Goal: Communication & Community: Share content

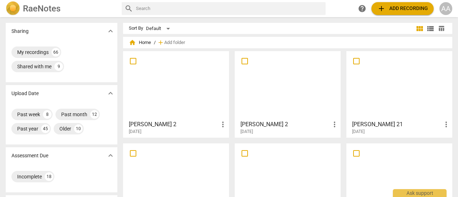
click at [205, 122] on h3 "[PERSON_NAME] 2" at bounding box center [174, 124] width 90 height 9
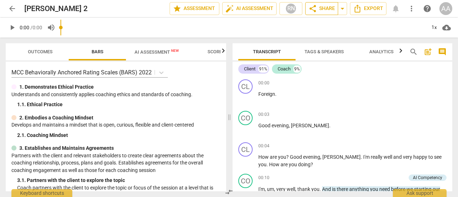
click at [329, 8] on span "share Share" at bounding box center [321, 8] width 26 height 9
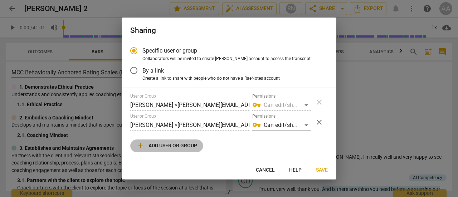
click at [181, 150] on span "add Add user or group" at bounding box center [166, 146] width 61 height 9
radio input "false"
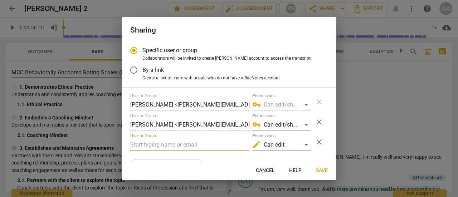
paste input "[EMAIL_ADDRESS][DOMAIN_NAME]"
type input "[EMAIL_ADDRESS][DOMAIN_NAME]"
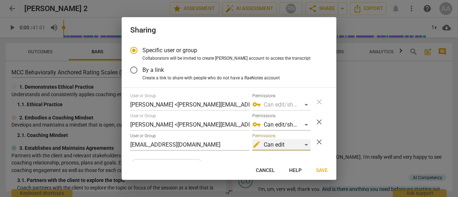
click at [302, 145] on div "edit Can edit" at bounding box center [281, 144] width 58 height 11
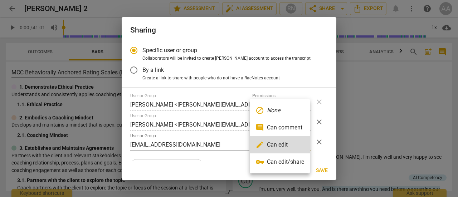
click at [300, 162] on li "vpn_key Can edit/share" at bounding box center [280, 161] width 60 height 17
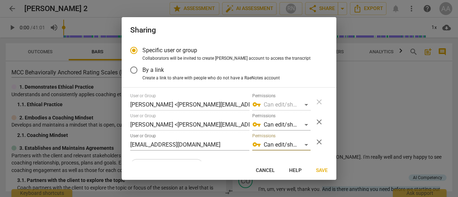
click at [320, 168] on span "Save" at bounding box center [322, 170] width 12 height 7
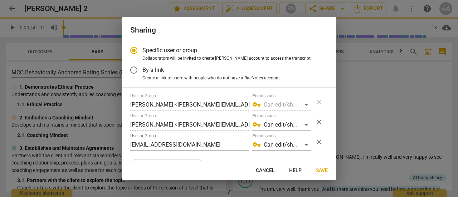
radio input "false"
type input "[PERSON_NAME] <[EMAIL_ADDRESS][DOMAIN_NAME]>"
